Goal: Task Accomplishment & Management: Complete application form

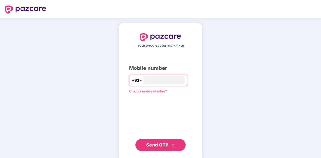
type input "**********"
click at [168, 143] on span "Send OTP" at bounding box center [157, 144] width 22 height 5
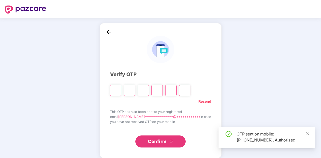
type input "*"
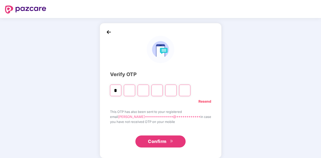
type input "*"
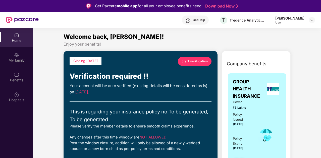
click at [198, 61] on span "Start verification" at bounding box center [195, 61] width 26 height 5
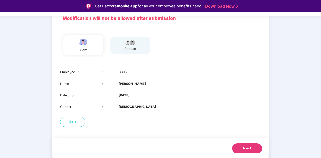
scroll to position [12, 0]
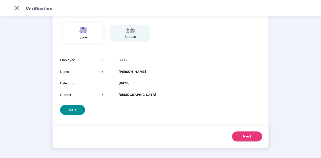
click at [71, 108] on span "Edit" at bounding box center [72, 110] width 7 height 5
select select "****"
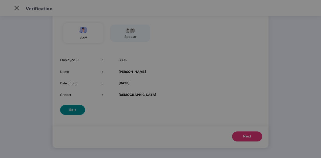
scroll to position [0, 0]
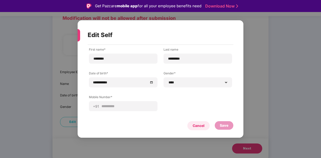
click at [199, 128] on div "Cancel" at bounding box center [199, 126] width 12 height 6
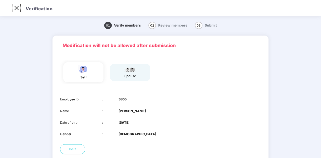
click at [17, 9] on img at bounding box center [17, 8] width 8 height 8
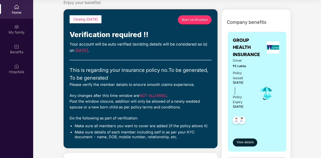
scroll to position [14, 0]
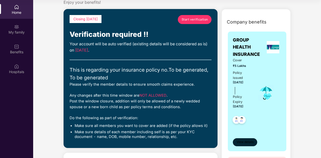
click at [244, 140] on span "View details" at bounding box center [245, 142] width 17 height 5
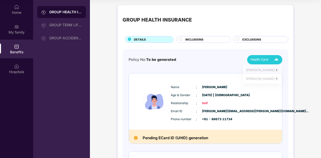
click at [275, 58] on img at bounding box center [276, 60] width 9 height 9
click at [234, 60] on div "Policy No: To be generated Health Card" at bounding box center [206, 59] width 154 height 9
click at [59, 26] on div "GROUP TERM LIFE INSURANCE" at bounding box center [65, 25] width 33 height 4
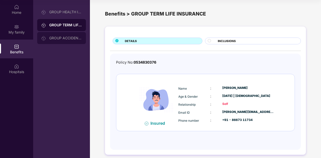
click at [59, 35] on div "GROUP ACCIDENTAL INSURANCE" at bounding box center [61, 38] width 49 height 12
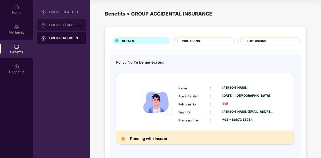
click at [58, 26] on div "GROUP TERM LIFE INSURANCE" at bounding box center [65, 25] width 33 height 4
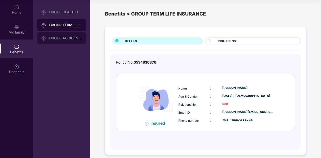
click at [69, 43] on div "GROUP ACCIDENTAL INSURANCE" at bounding box center [61, 38] width 49 height 12
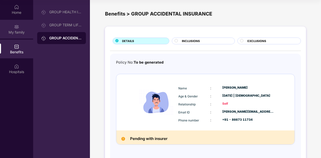
click at [18, 27] on img at bounding box center [16, 26] width 5 height 5
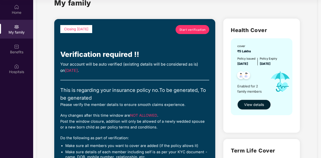
scroll to position [17, 0]
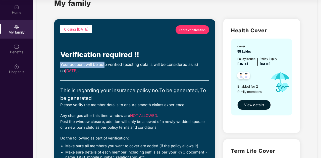
drag, startPoint x: 60, startPoint y: 65, endPoint x: 105, endPoint y: 67, distance: 44.5
click at [105, 67] on div "Your account will be auto verified (existing details will be considered as is) …" at bounding box center [134, 68] width 149 height 13
drag, startPoint x: 99, startPoint y: 64, endPoint x: 122, endPoint y: 64, distance: 22.9
click at [122, 64] on div "Your account will be auto verified (existing details will be considered as is) …" at bounding box center [134, 68] width 149 height 13
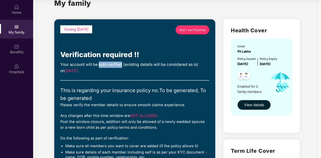
click at [122, 64] on div "Your account will be auto verified (existing details will be considered as is) …" at bounding box center [134, 68] width 149 height 13
drag, startPoint x: 122, startPoint y: 64, endPoint x: 100, endPoint y: 65, distance: 21.9
click at [100, 65] on div "Your account will be auto verified (existing details will be considered as is) …" at bounding box center [134, 68] width 149 height 13
click at [194, 31] on span "Start verification" at bounding box center [192, 30] width 26 height 5
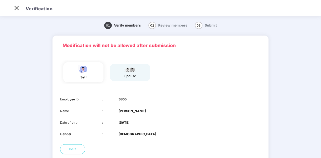
click at [152, 25] on span "02" at bounding box center [152, 25] width 8 height 7
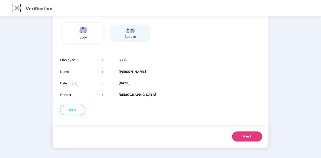
click at [16, 6] on img at bounding box center [17, 8] width 8 height 8
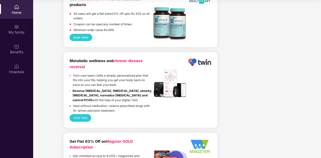
scroll to position [1054, 0]
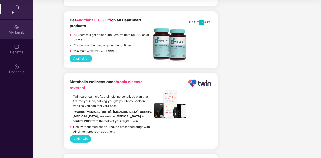
click at [15, 32] on div "My family" at bounding box center [16, 32] width 33 height 5
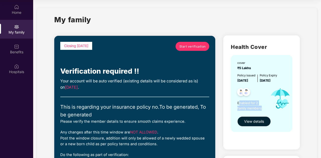
drag, startPoint x: 239, startPoint y: 103, endPoint x: 261, endPoint y: 108, distance: 22.6
click at [261, 108] on span "Enabled for 2 family members" at bounding box center [251, 106] width 29 height 10
drag, startPoint x: 261, startPoint y: 108, endPoint x: 237, endPoint y: 104, distance: 24.2
click at [237, 104] on span "Enabled for 2 family members" at bounding box center [251, 106] width 29 height 10
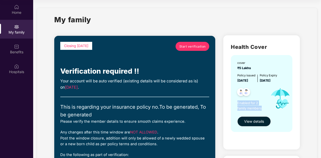
click at [237, 104] on span "Enabled for 2 family members" at bounding box center [251, 106] width 29 height 10
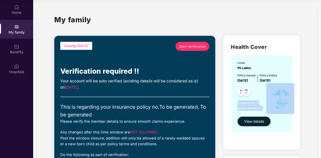
drag, startPoint x: 237, startPoint y: 104, endPoint x: 261, endPoint y: 110, distance: 24.3
click at [261, 110] on span "Enabled for 2 family members" at bounding box center [251, 106] width 29 height 10
drag, startPoint x: 261, startPoint y: 110, endPoint x: 239, endPoint y: 105, distance: 21.8
click at [239, 105] on span "Enabled for 2 family members" at bounding box center [251, 106] width 29 height 10
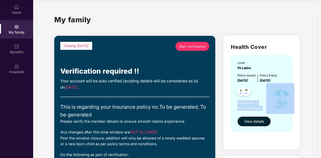
click at [239, 105] on span "Enabled for 2 family members" at bounding box center [251, 106] width 29 height 10
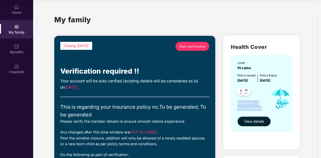
drag, startPoint x: 239, startPoint y: 105, endPoint x: 258, endPoint y: 108, distance: 18.8
click at [258, 108] on span "Enabled for 2 family members" at bounding box center [251, 106] width 29 height 10
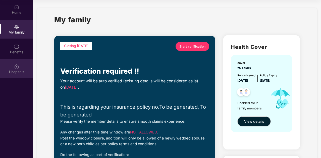
click at [17, 69] on div "Hospitals" at bounding box center [16, 69] width 33 height 19
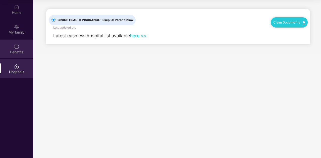
click at [18, 50] on div "Benefits" at bounding box center [16, 52] width 33 height 5
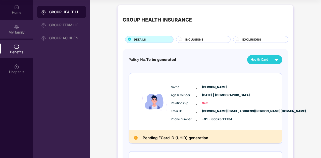
click at [18, 37] on div "My family" at bounding box center [16, 29] width 33 height 19
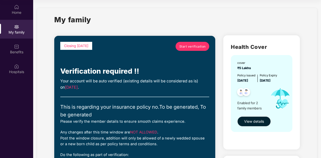
click at [182, 50] on link "Start verification" at bounding box center [193, 46] width 34 height 9
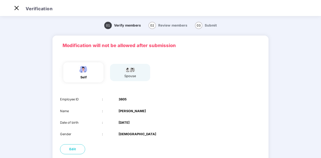
scroll to position [12, 0]
